Goal: Task Accomplishment & Management: Manage account settings

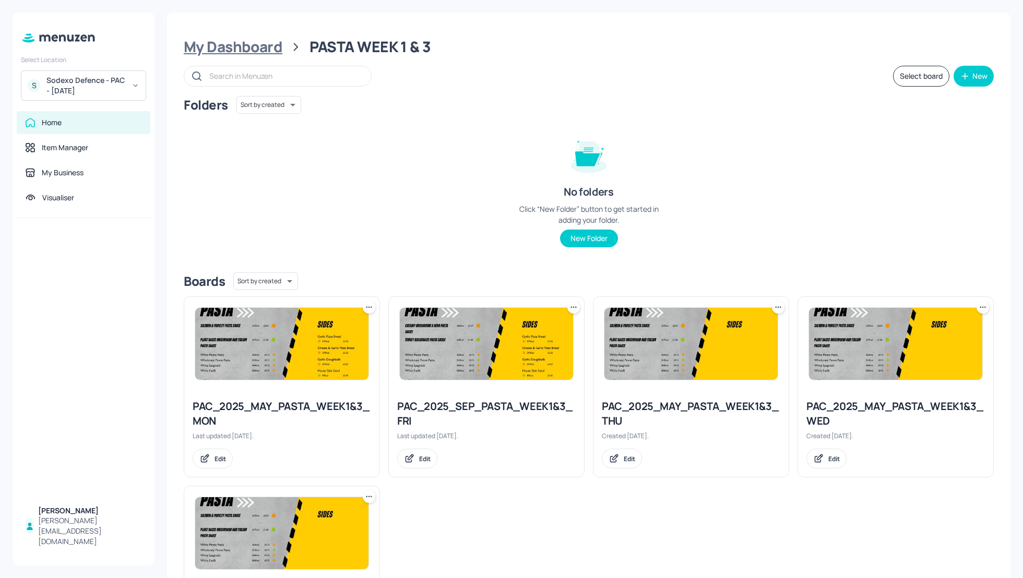
click at [209, 50] on div "My Dashboard" at bounding box center [233, 47] width 99 height 19
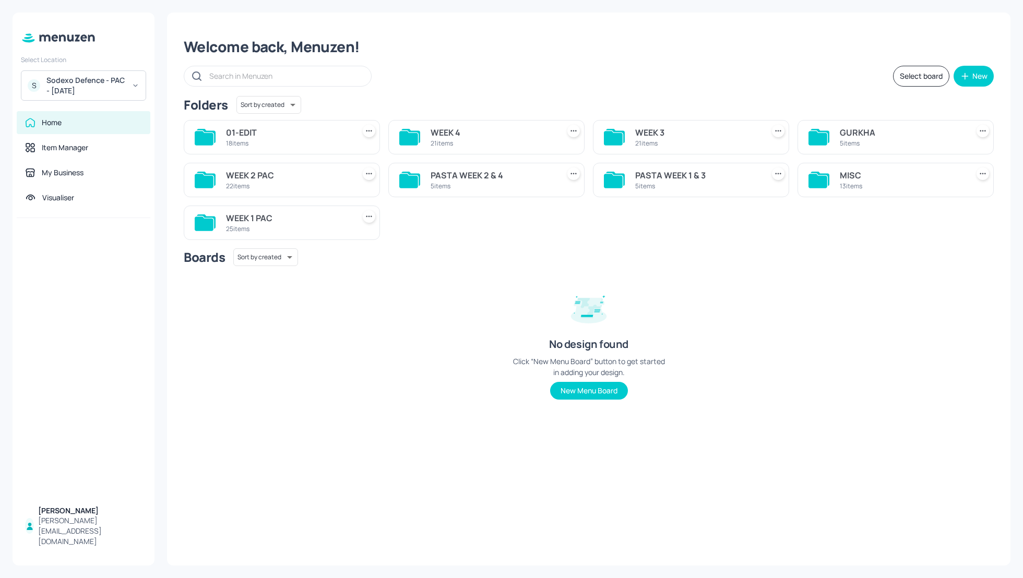
click at [554, 81] on div "Select board New" at bounding box center [589, 76] width 810 height 21
click at [754, 255] on div "Boards Sort by created id ​" at bounding box center [589, 257] width 810 height 18
click at [843, 180] on div "MISC" at bounding box center [902, 175] width 124 height 13
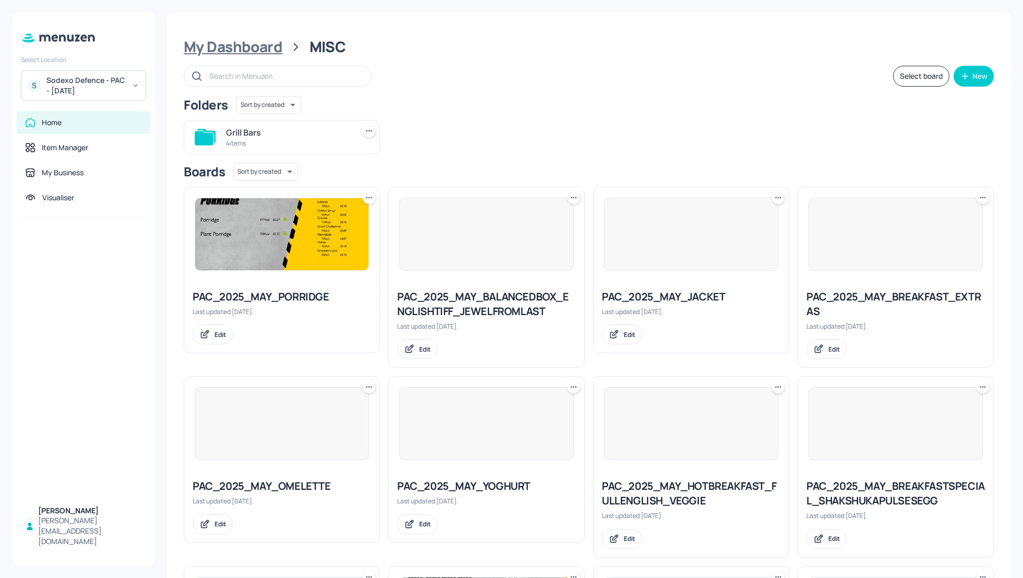
click at [211, 52] on div "My Dashboard" at bounding box center [233, 47] width 99 height 19
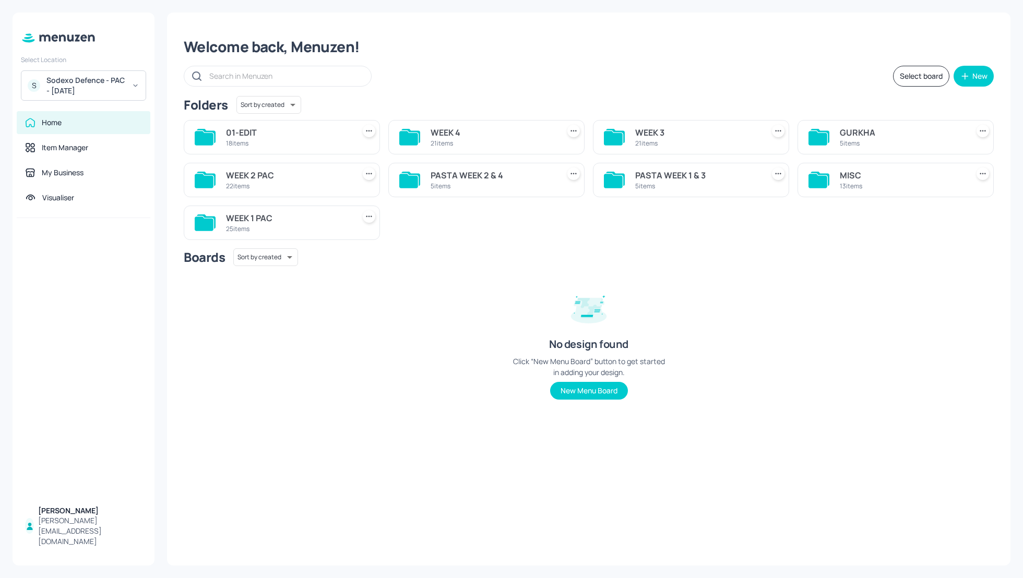
click at [855, 138] on div "GURKHA" at bounding box center [902, 132] width 124 height 13
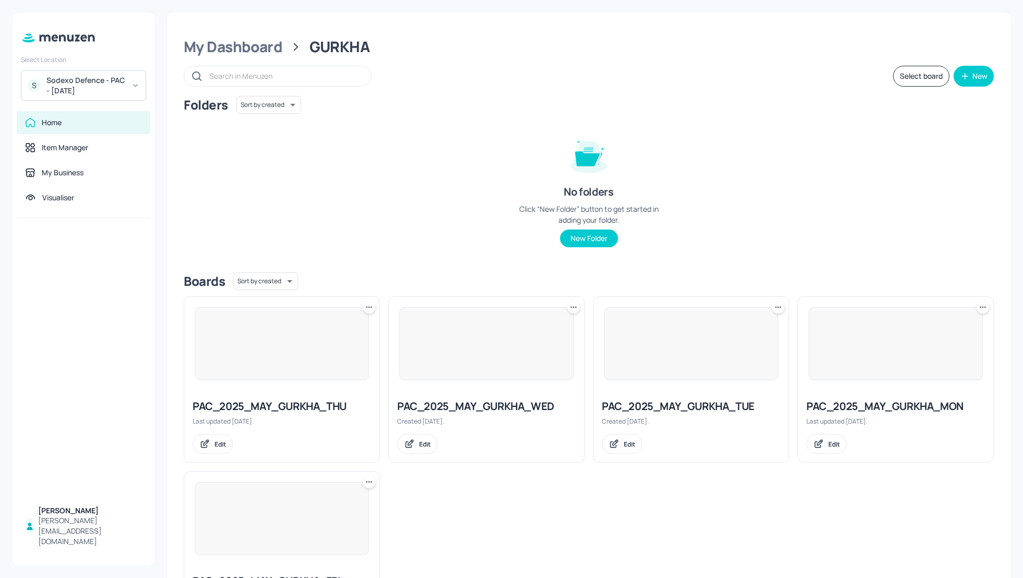
click at [827, 136] on div "Folders Sort by created id ​ No folders Click “New Folder” button to get starte…" at bounding box center [589, 180] width 810 height 168
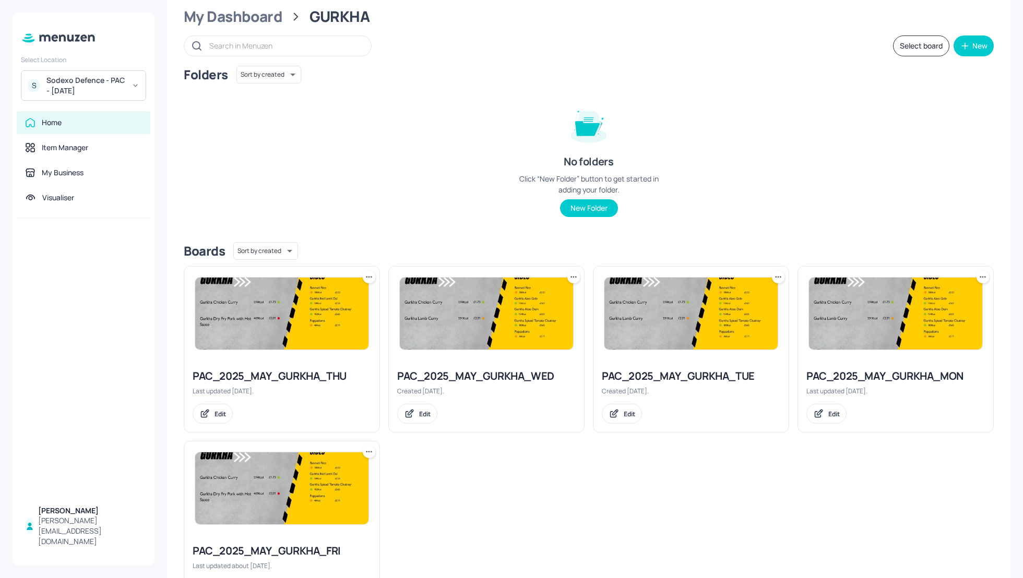
scroll to position [28, 0]
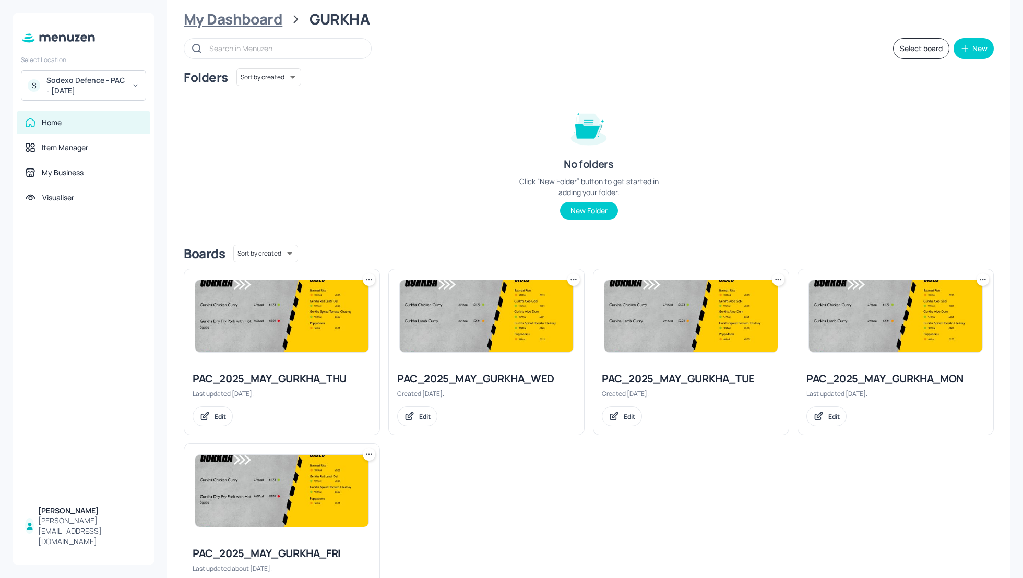
click at [237, 25] on div "My Dashboard" at bounding box center [233, 19] width 99 height 19
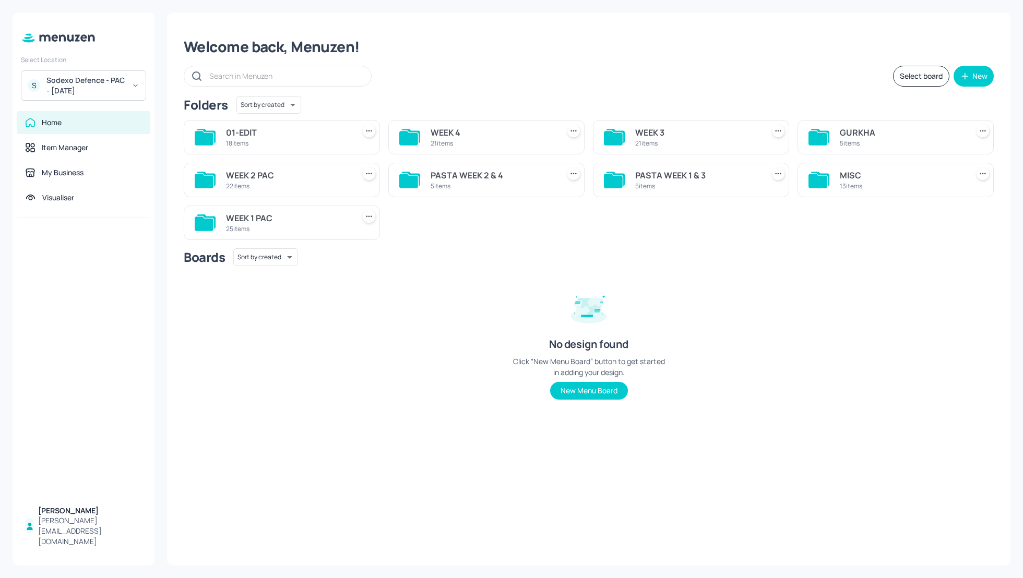
click at [916, 262] on div "Boards Sort by created id ​" at bounding box center [589, 257] width 810 height 18
click at [851, 170] on div "MISC" at bounding box center [902, 175] width 124 height 13
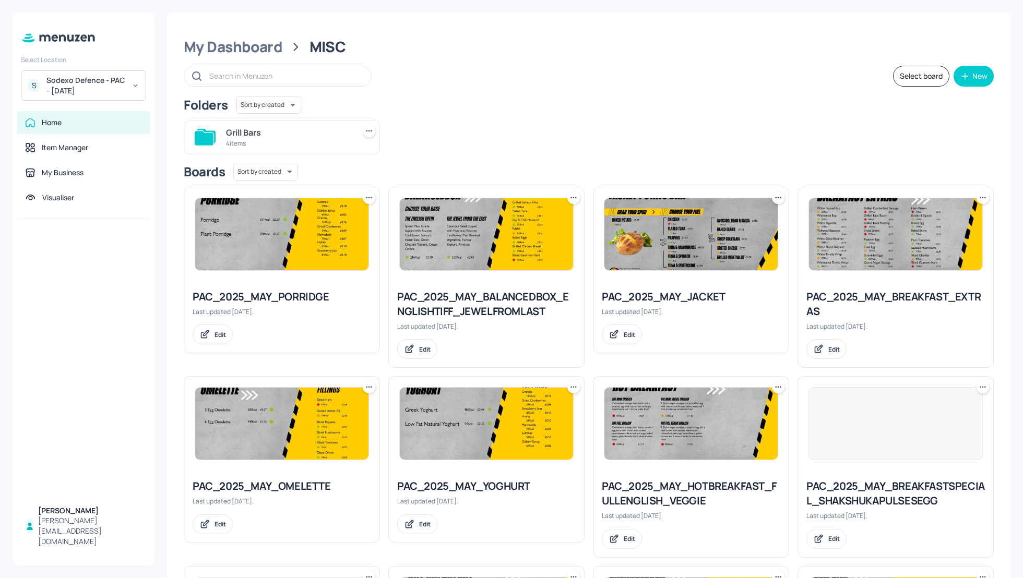
click at [700, 118] on div "Grill Bars 4 items" at bounding box center [584, 133] width 818 height 43
click at [271, 293] on div "PAC_2025_MAY_PORRIDGE" at bounding box center [282, 297] width 178 height 15
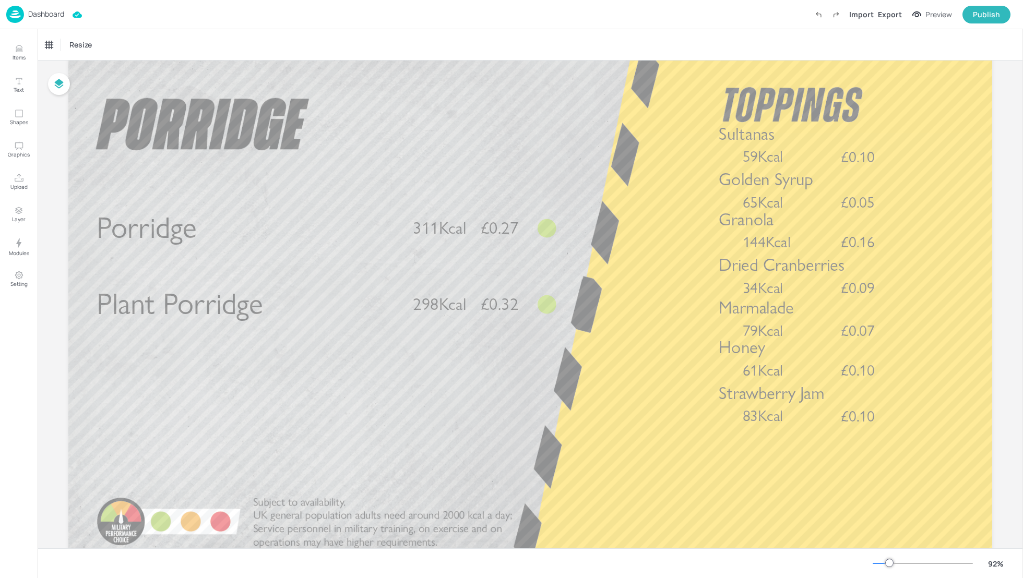
scroll to position [47, 0]
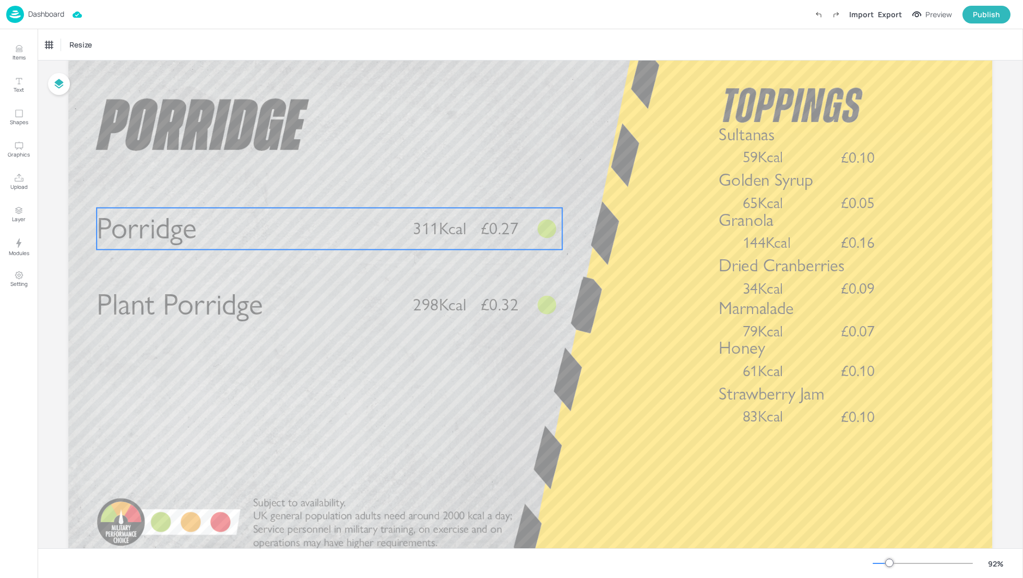
click at [445, 227] on span "311Kcal" at bounding box center [439, 229] width 53 height 20
click at [331, 190] on icon at bounding box center [329, 189] width 6 height 7
click at [321, 190] on icon "Edit Item" at bounding box center [323, 189] width 4 height 4
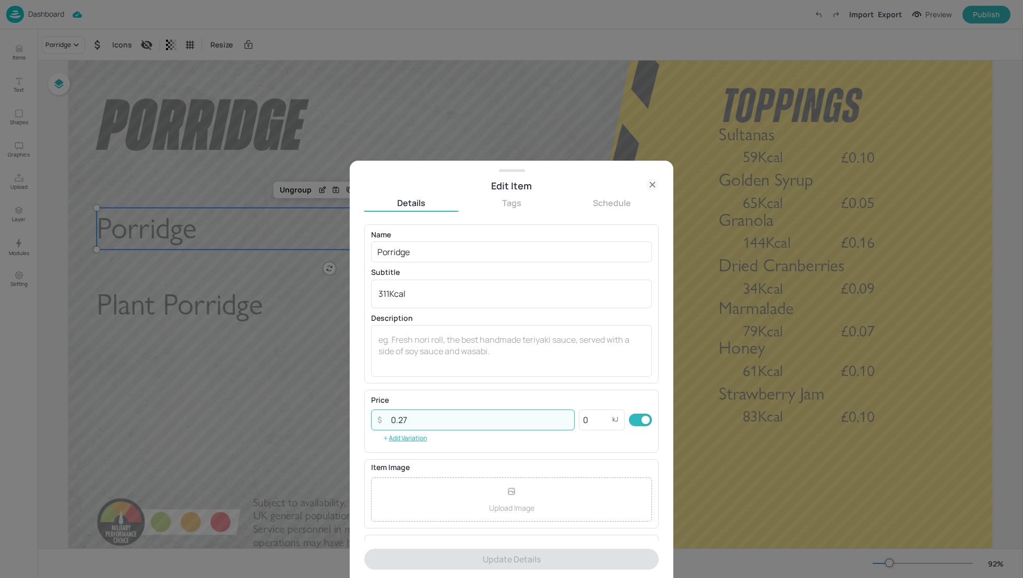
click at [425, 413] on input "0.27" at bounding box center [480, 420] width 190 height 21
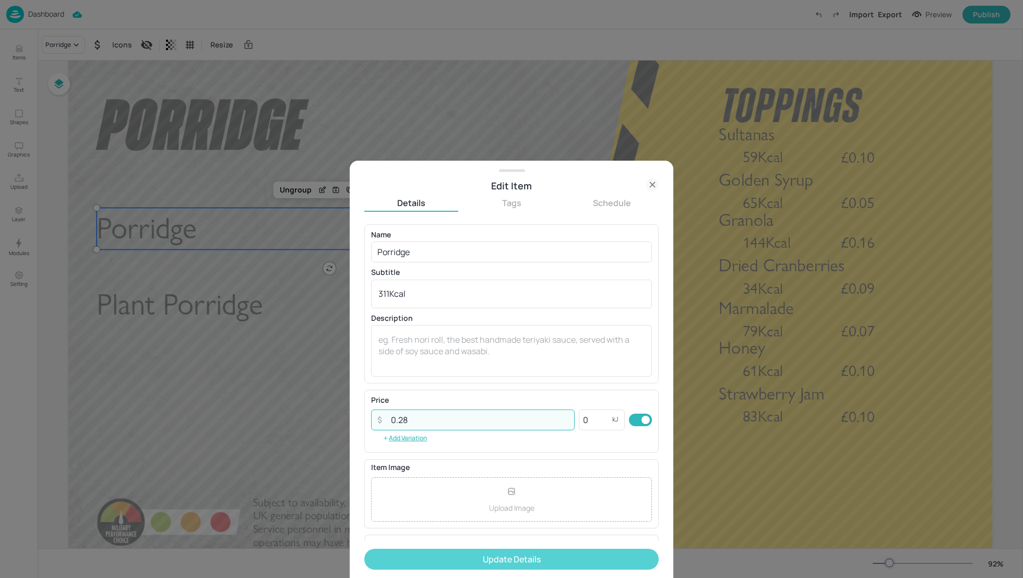
type input "0.28"
click at [483, 554] on button "Update Details" at bounding box center [511, 559] width 294 height 21
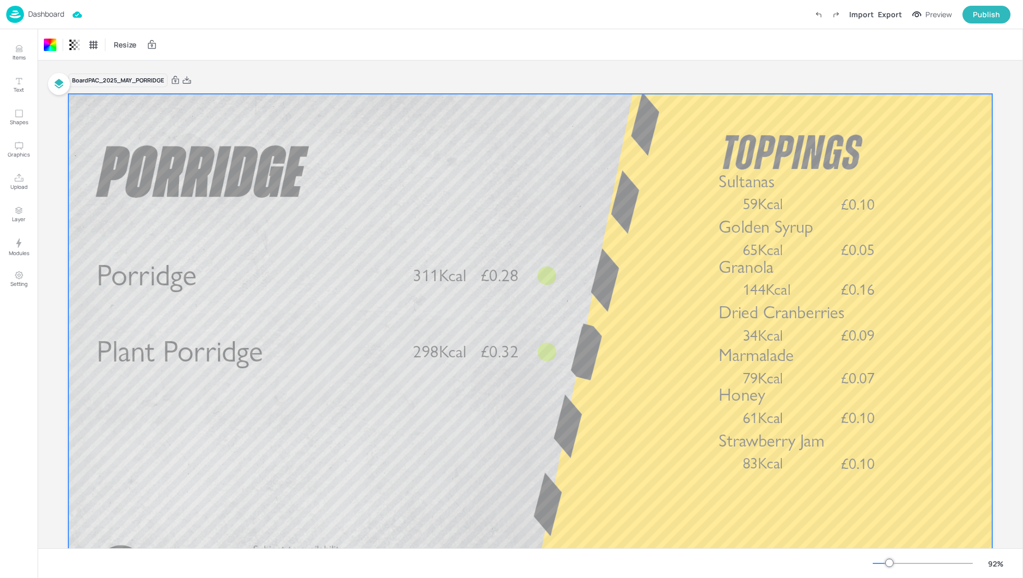
click at [234, 71] on div "Board PAC_2025_MAY_PORRIDGE Plant Porridge 298Kcal £0.32 Porridge 311Kcal £0.28…" at bounding box center [530, 350] width 924 height 579
